Goal: Navigation & Orientation: Find specific page/section

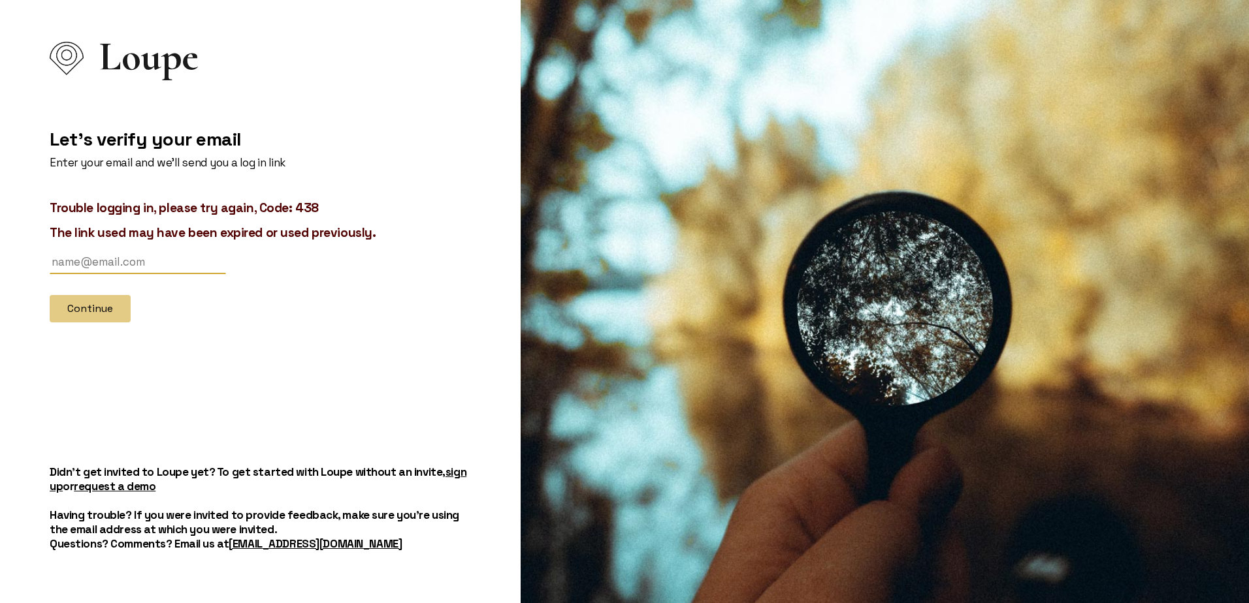
click at [129, 262] on input "text" at bounding box center [138, 263] width 176 height 24
type input "[EMAIL_ADDRESS][DOMAIN_NAME]"
click at [50, 295] on button "Continue" at bounding box center [90, 308] width 81 height 27
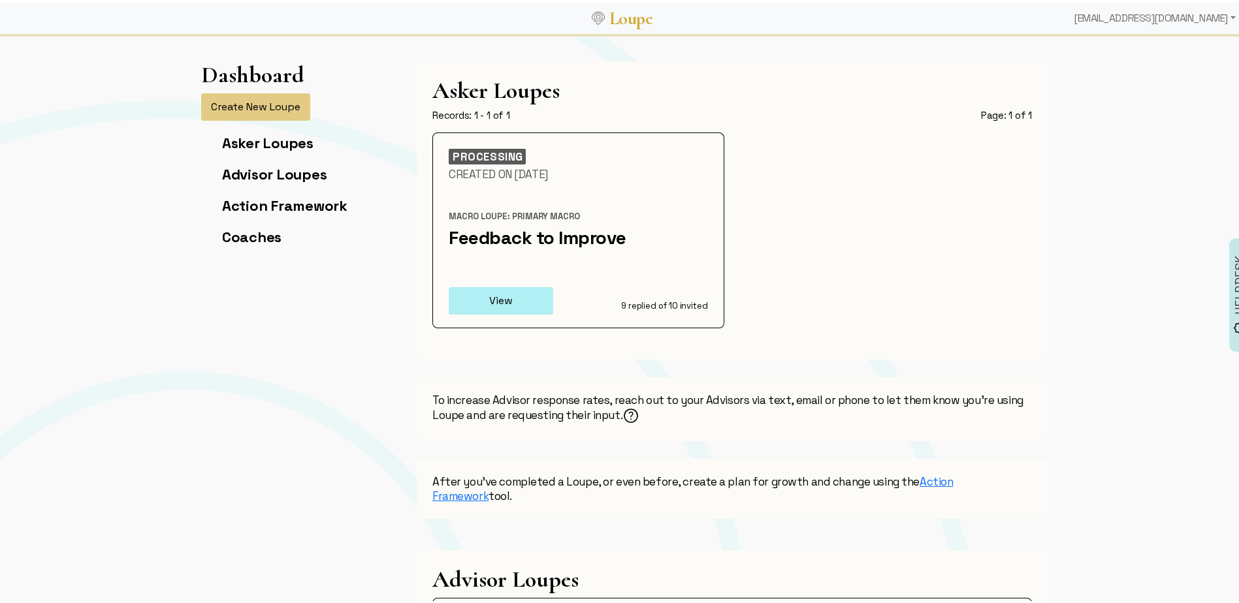
click at [487, 297] on button "View" at bounding box center [501, 298] width 104 height 27
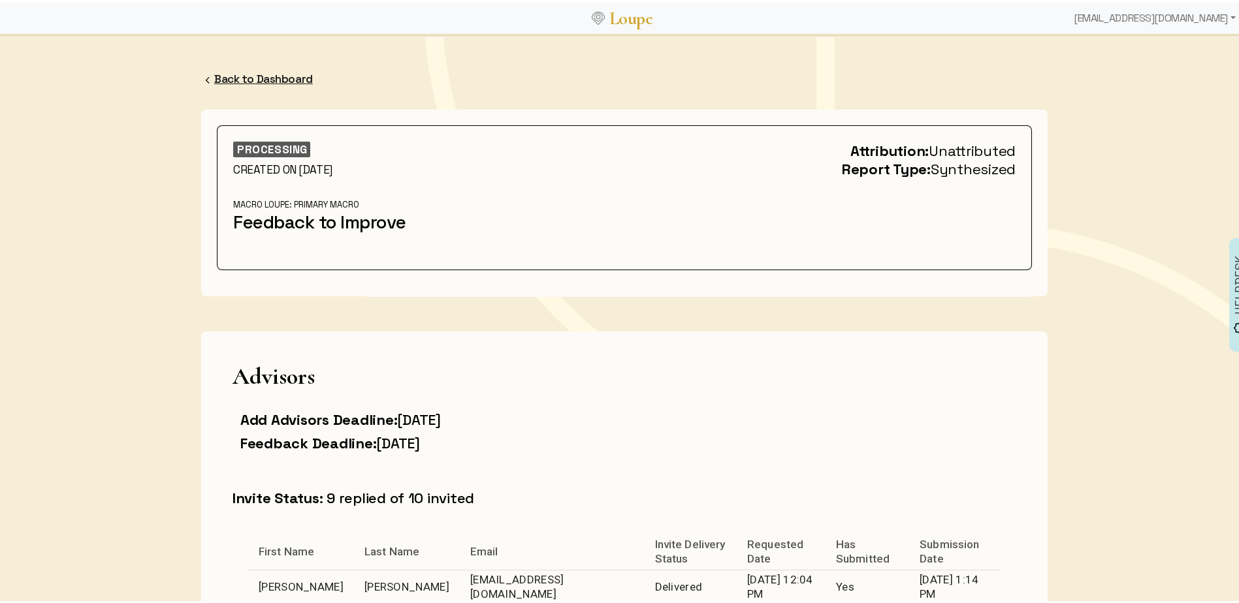
click at [249, 77] on link "Back to Dashboard" at bounding box center [263, 76] width 99 height 14
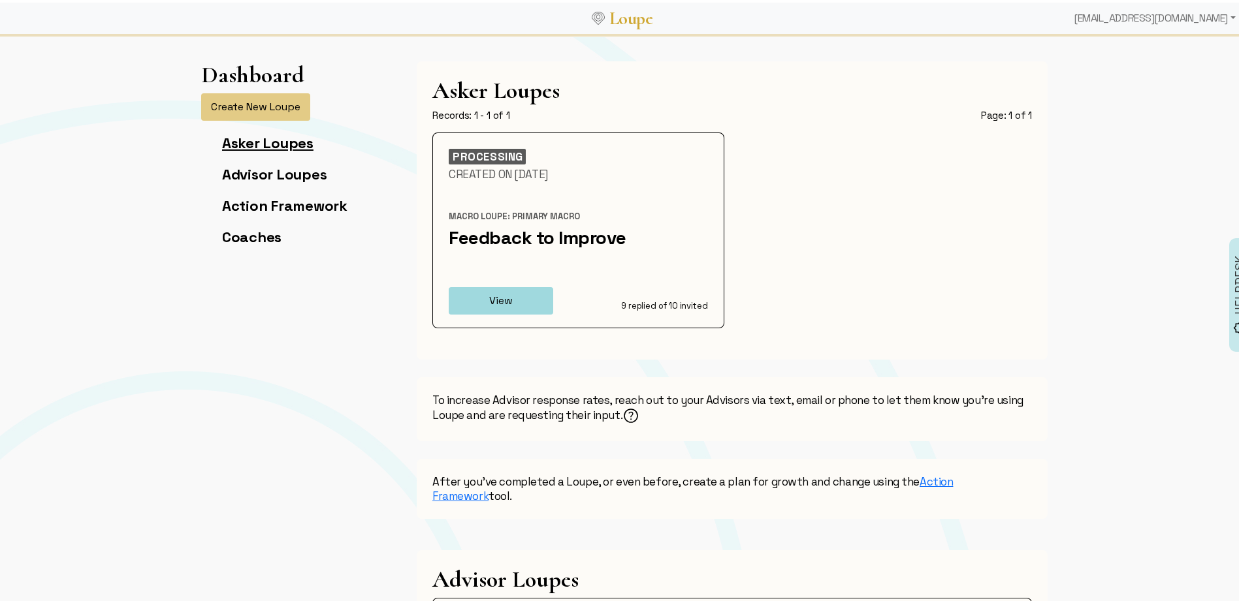
click at [284, 142] on link "Asker Loupes" at bounding box center [267, 140] width 91 height 18
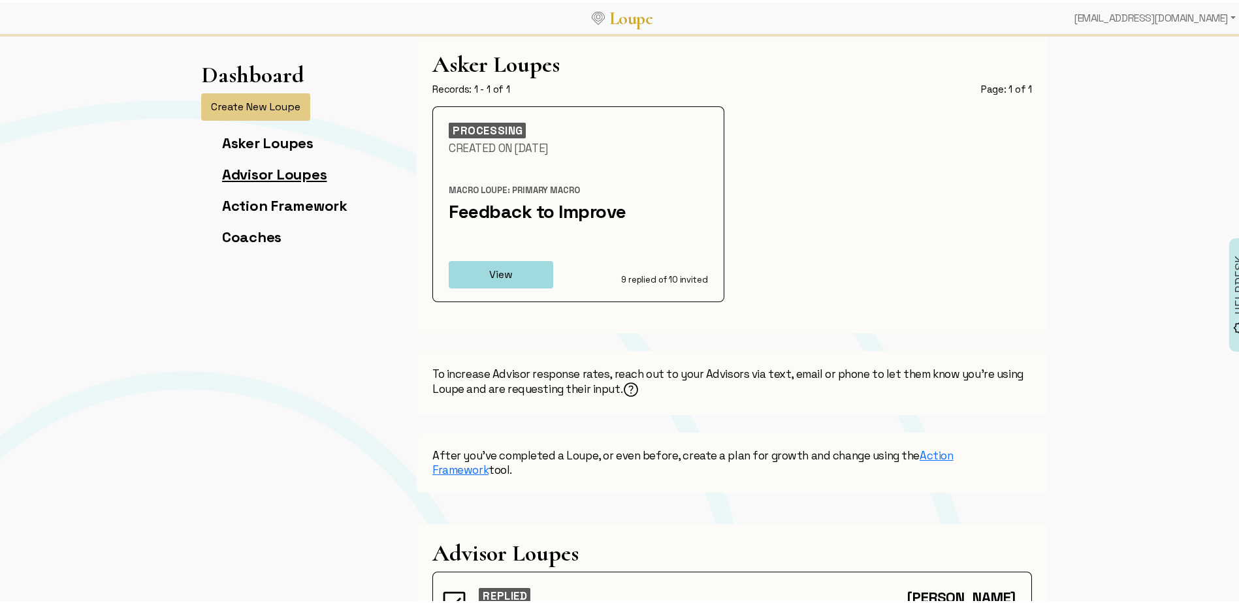
click at [283, 170] on link "Advisor Loupes" at bounding box center [274, 172] width 104 height 18
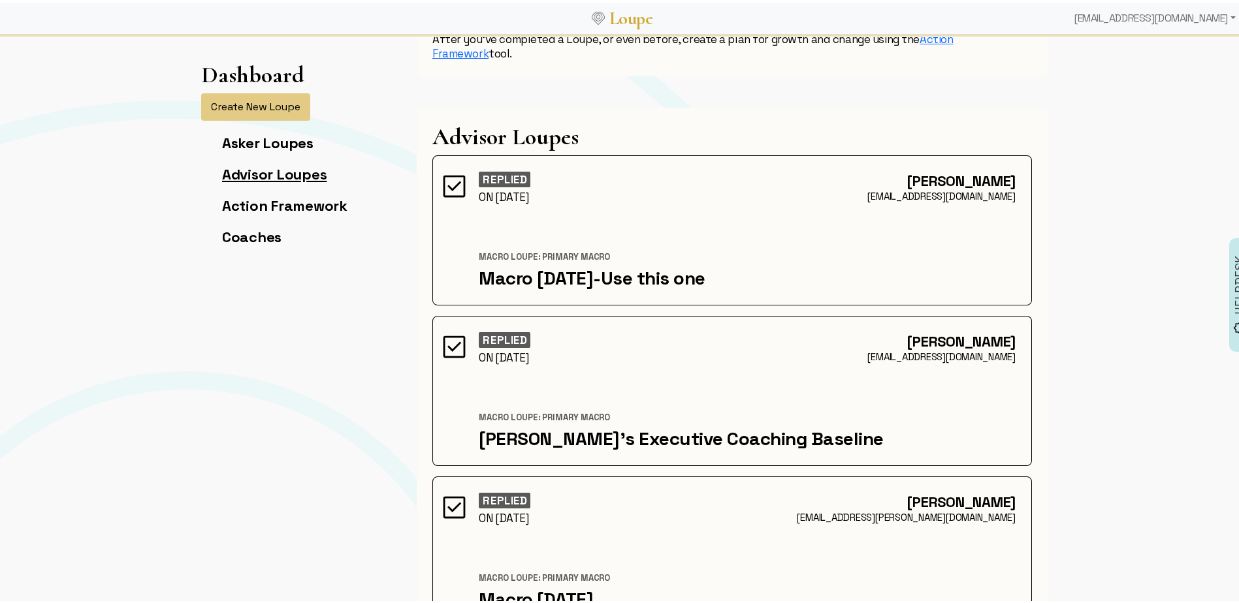
scroll to position [502, 0]
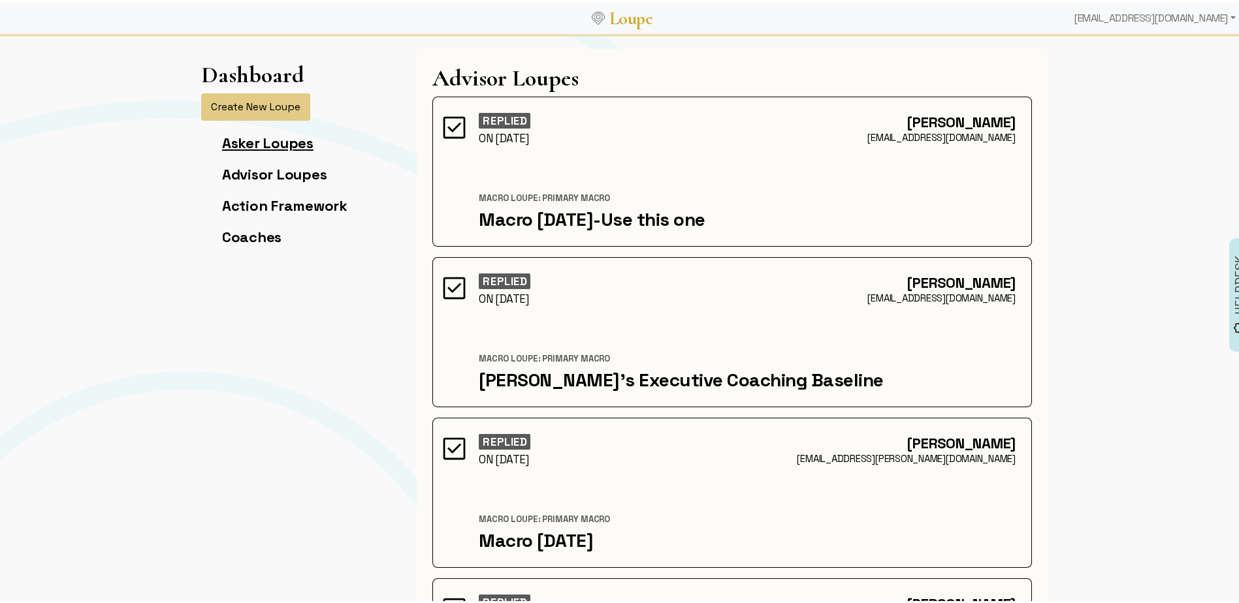
click at [274, 145] on link "Asker Loupes" at bounding box center [267, 140] width 91 height 18
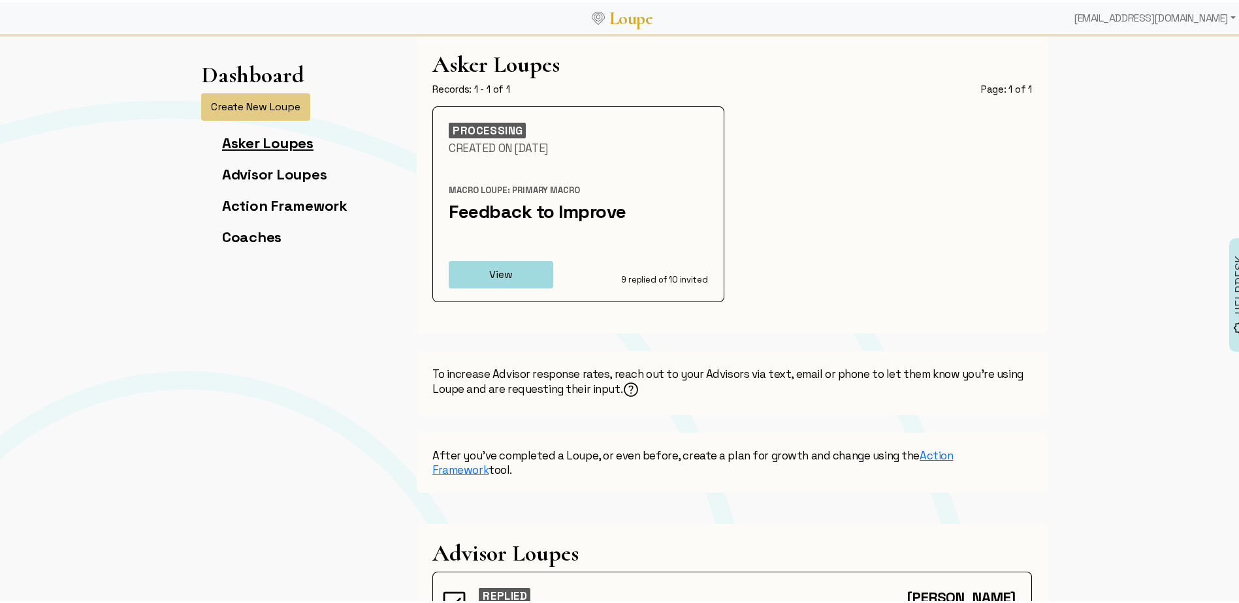
click at [251, 136] on link "Asker Loupes" at bounding box center [267, 140] width 91 height 18
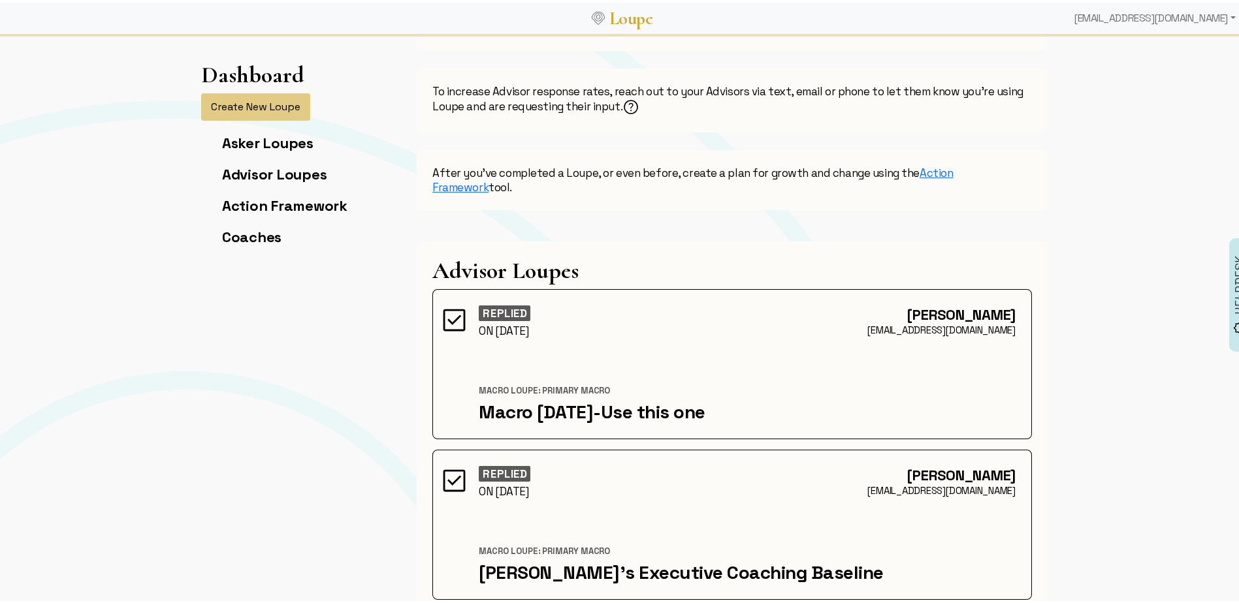
scroll to position [0, 0]
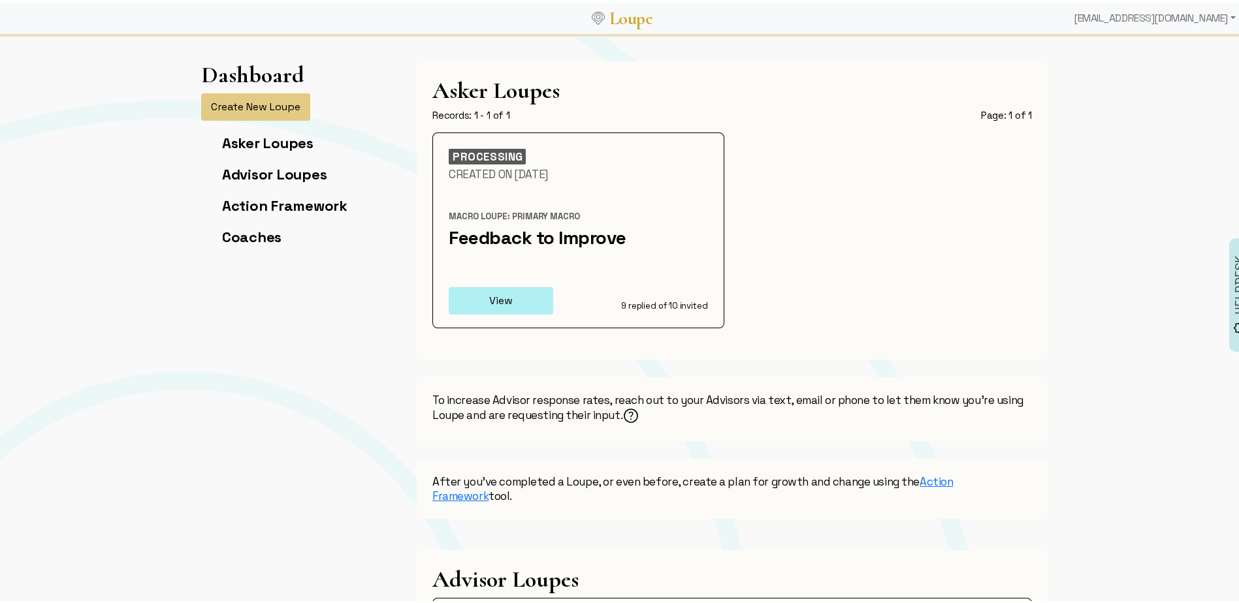
click at [477, 304] on button "View" at bounding box center [501, 298] width 104 height 27
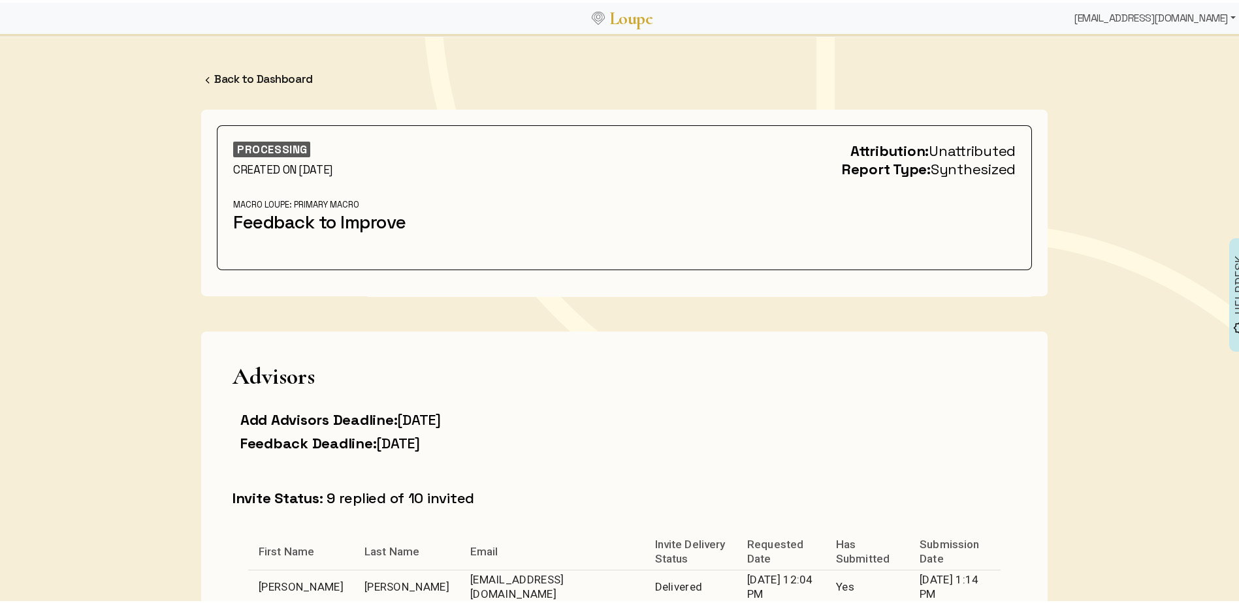
click at [1224, 16] on div "[EMAIL_ADDRESS][DOMAIN_NAME]" at bounding box center [1154, 16] width 172 height 26
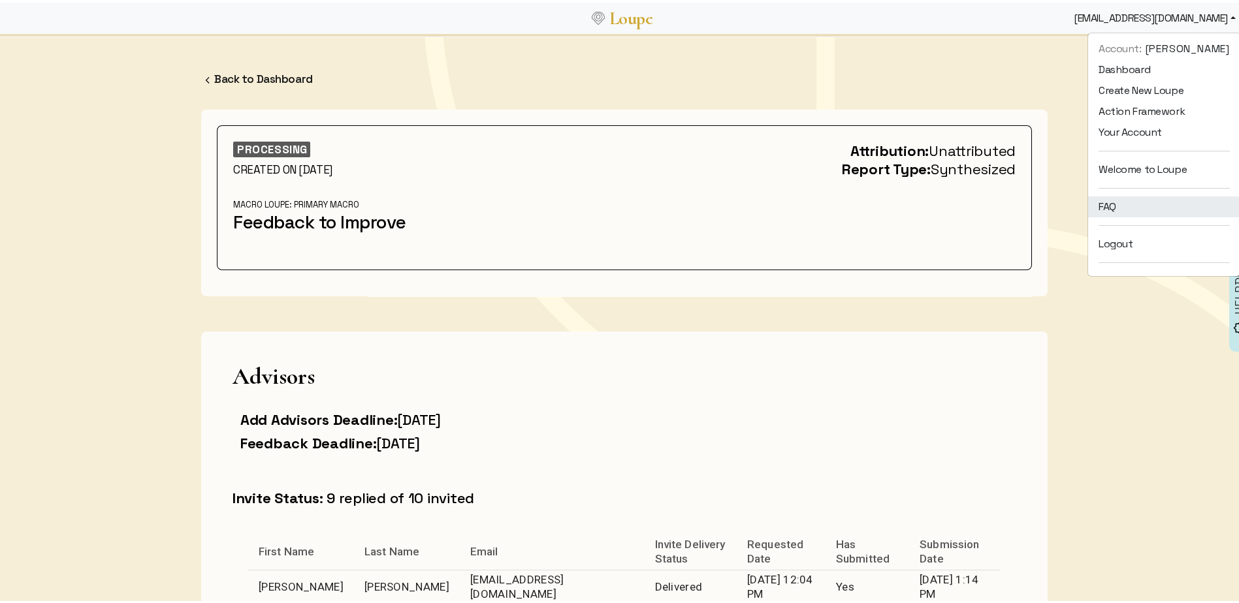
click at [1088, 206] on link "FAQ" at bounding box center [1164, 204] width 152 height 21
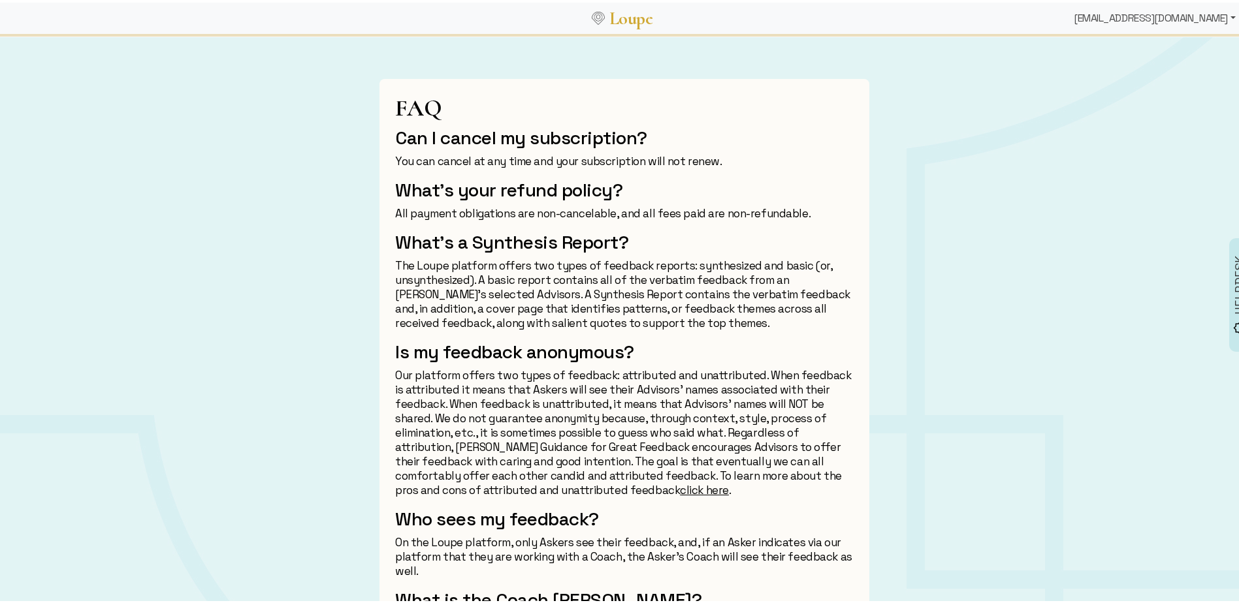
click at [1224, 16] on div "[EMAIL_ADDRESS][DOMAIN_NAME]" at bounding box center [1154, 16] width 172 height 26
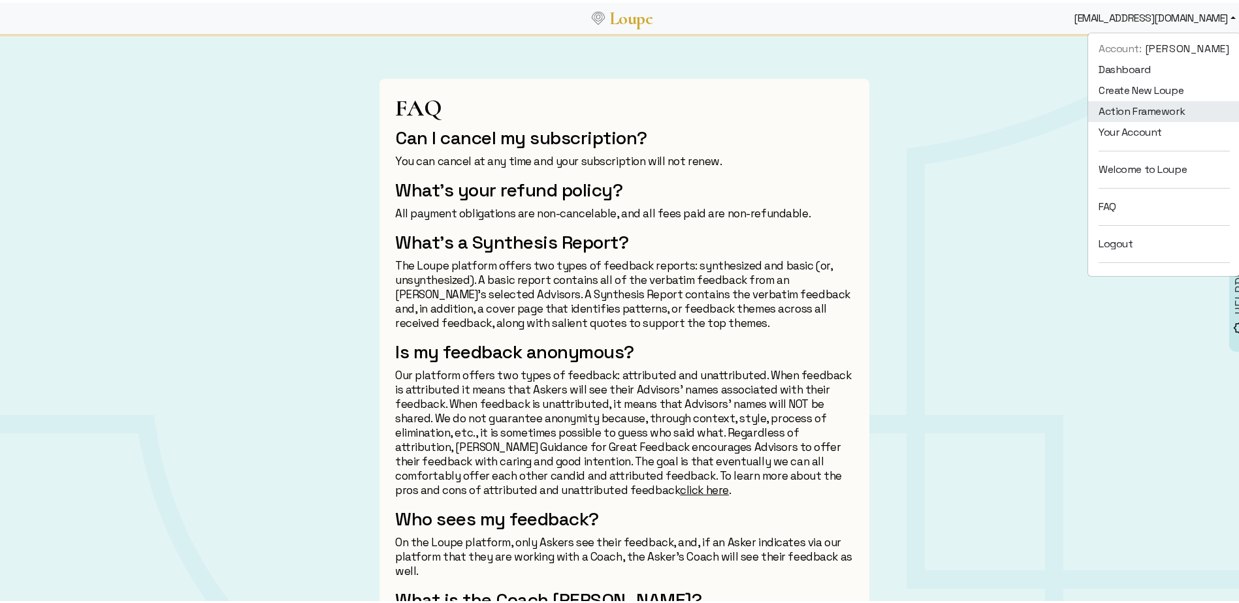
click at [1092, 104] on link "Action Framework" at bounding box center [1164, 109] width 152 height 21
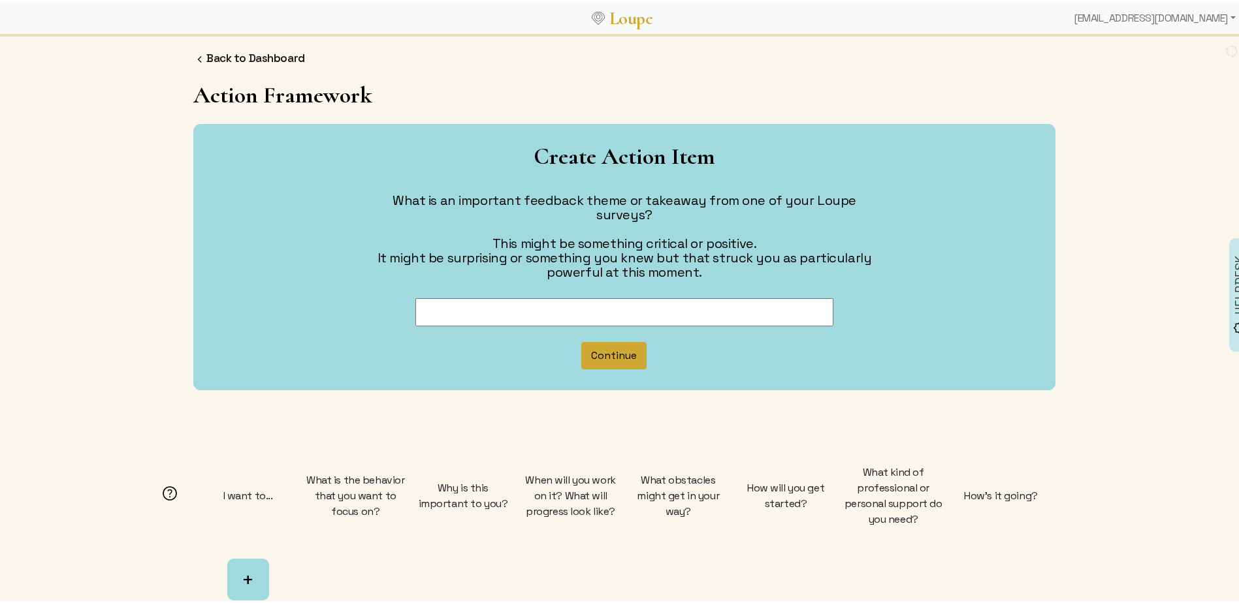
click at [611, 342] on button "Continue" at bounding box center [613, 353] width 65 height 27
click at [221, 54] on link "Back to Dashboard" at bounding box center [255, 55] width 99 height 14
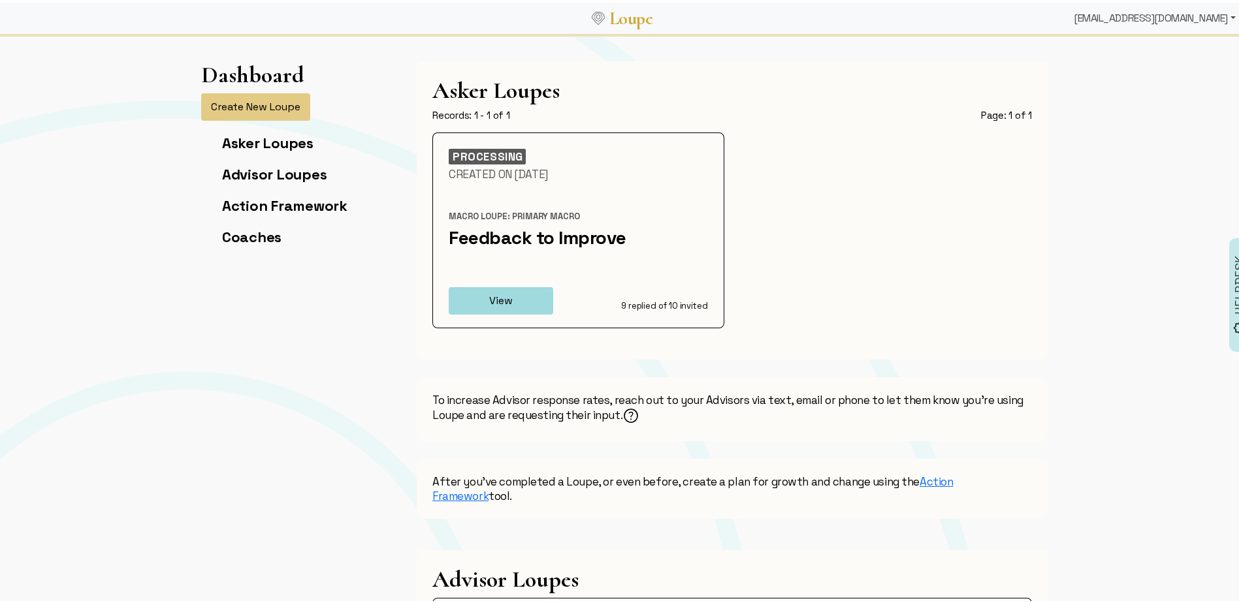
click at [1210, 16] on div "[EMAIL_ADDRESS][DOMAIN_NAME]" at bounding box center [1154, 16] width 172 height 26
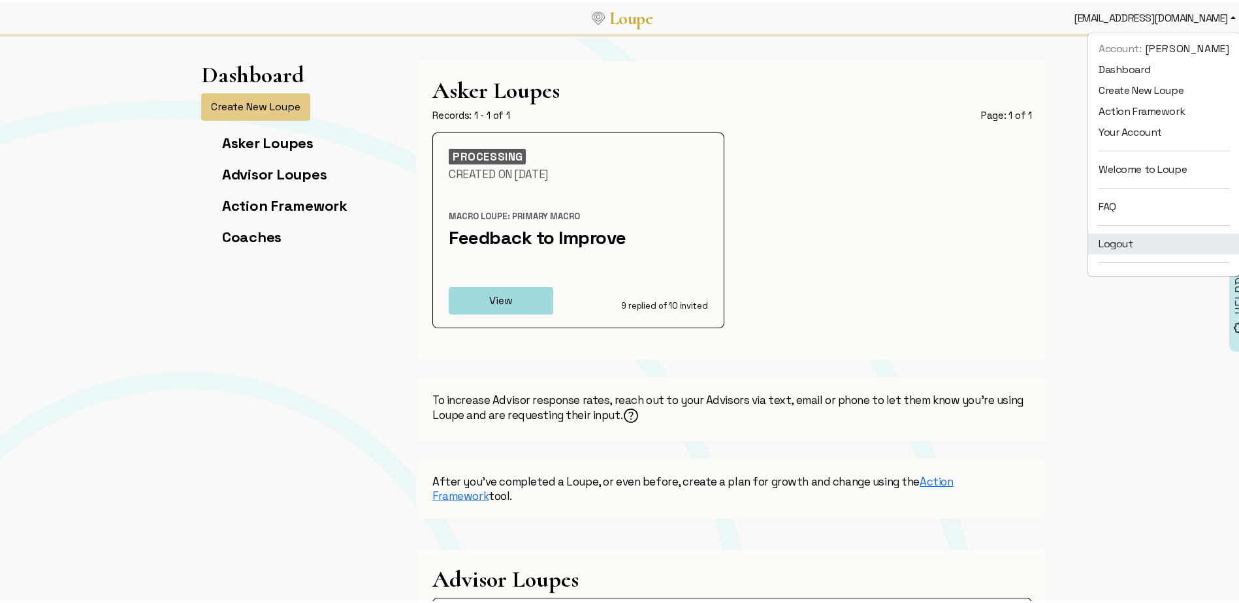
click at [1088, 239] on link "Logout" at bounding box center [1164, 241] width 152 height 21
